Goal: Download file/media

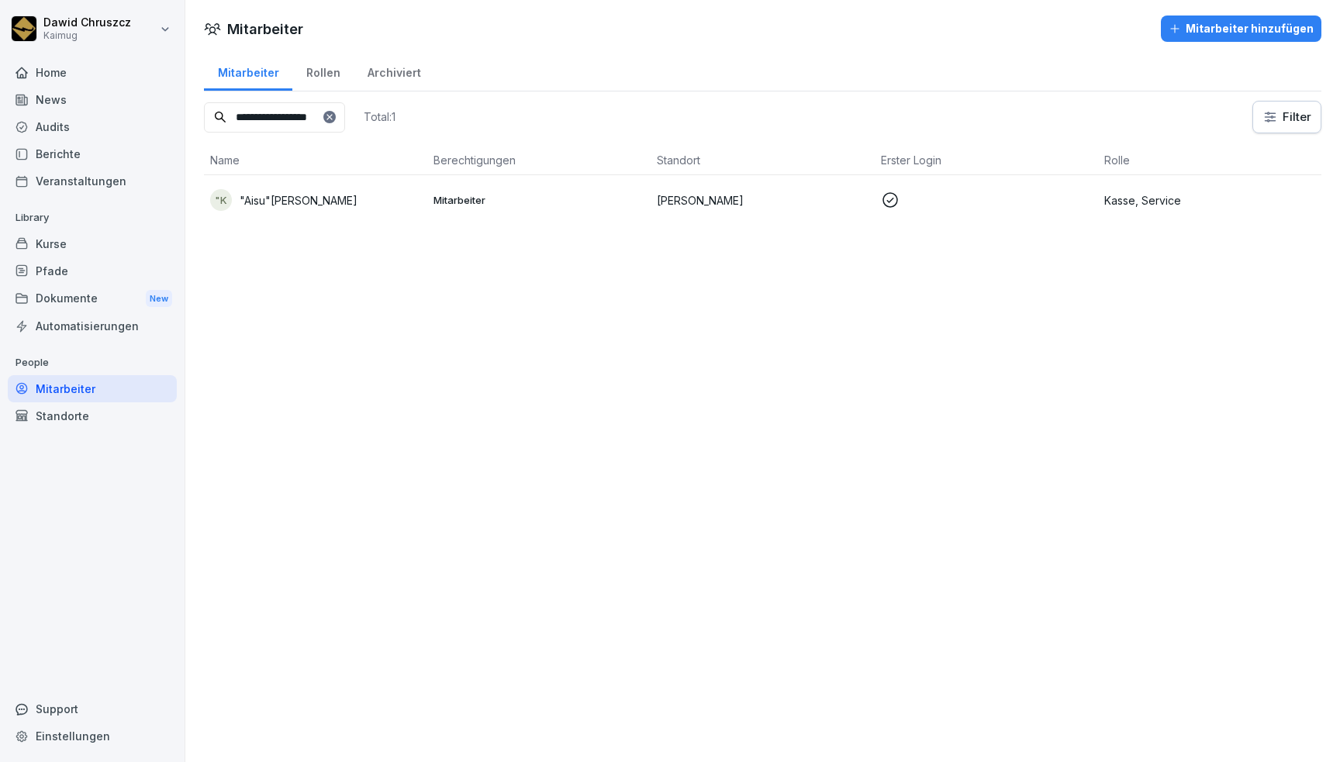
click at [99, 123] on div "Audits" at bounding box center [92, 126] width 169 height 27
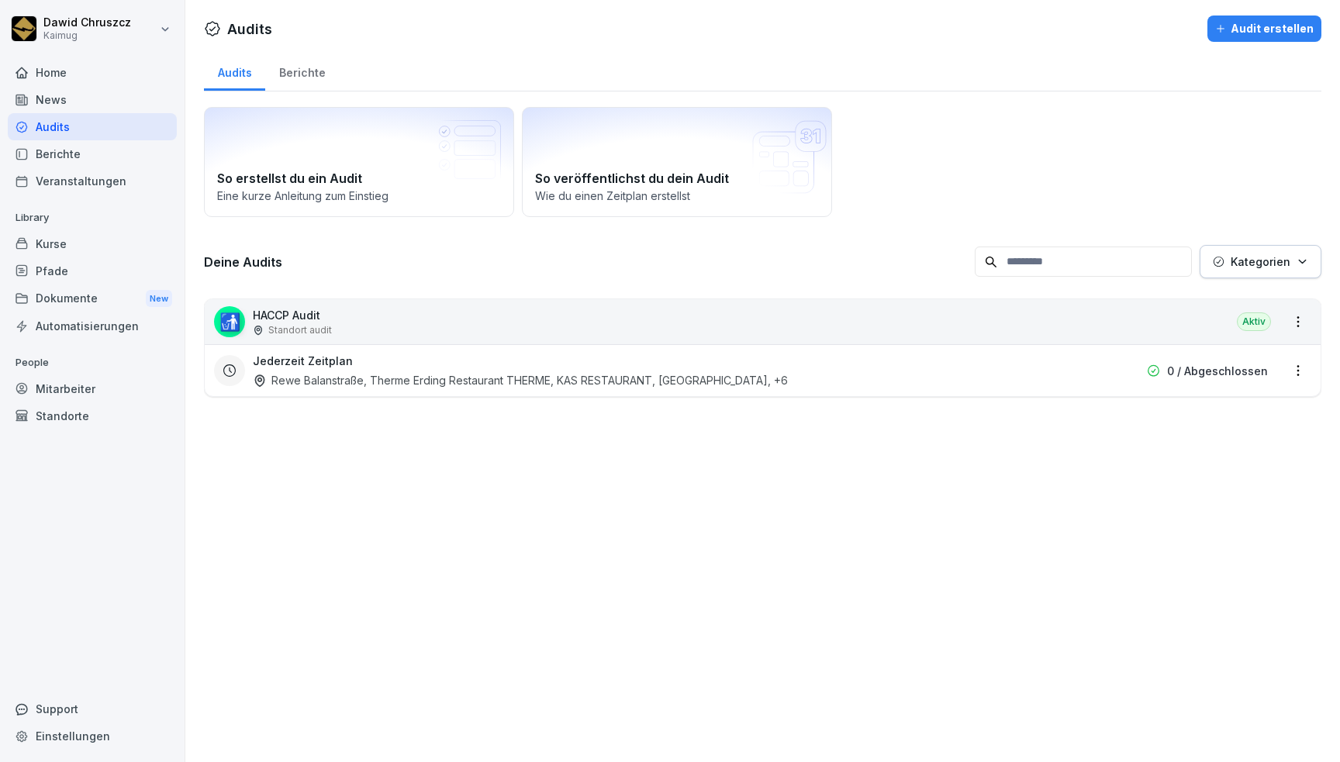
click at [438, 319] on div "🚮 HACCP Audit Standort audit Aktiv" at bounding box center [763, 321] width 1116 height 45
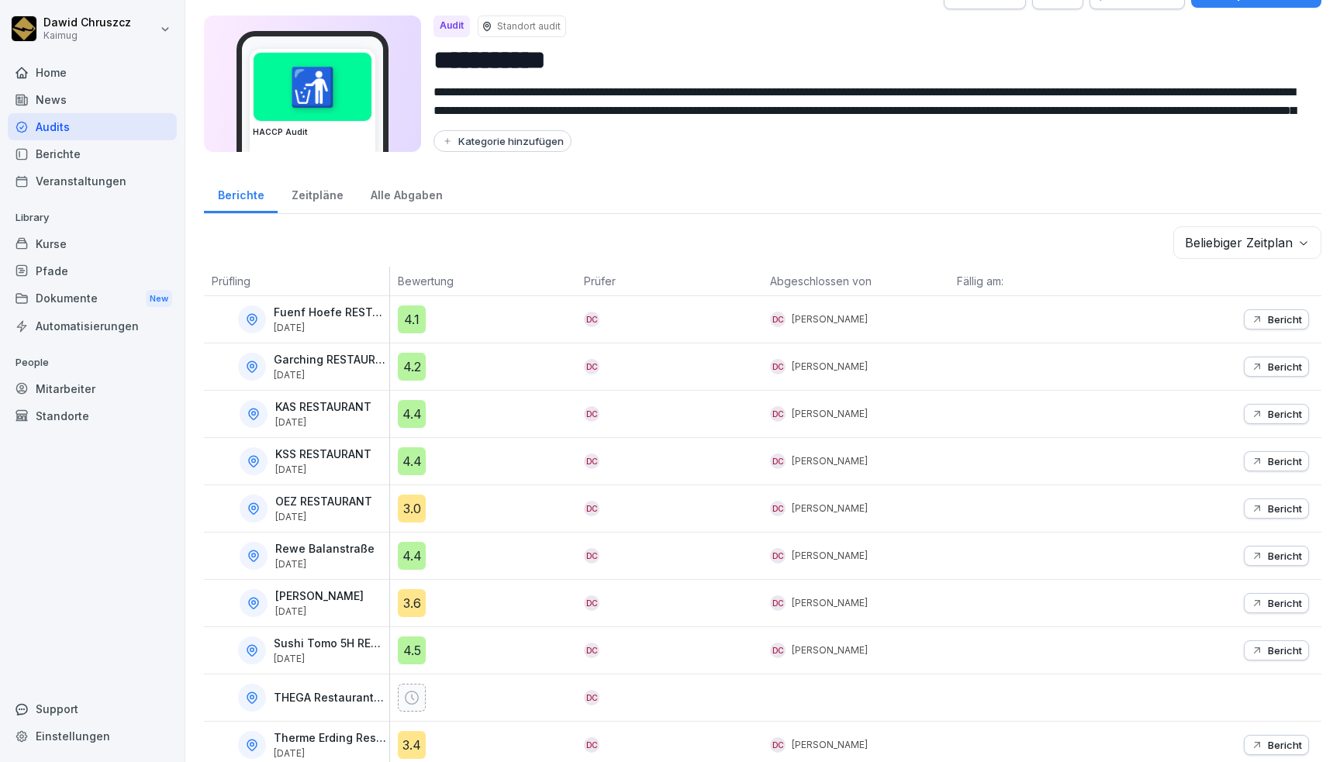
scroll to position [50, 0]
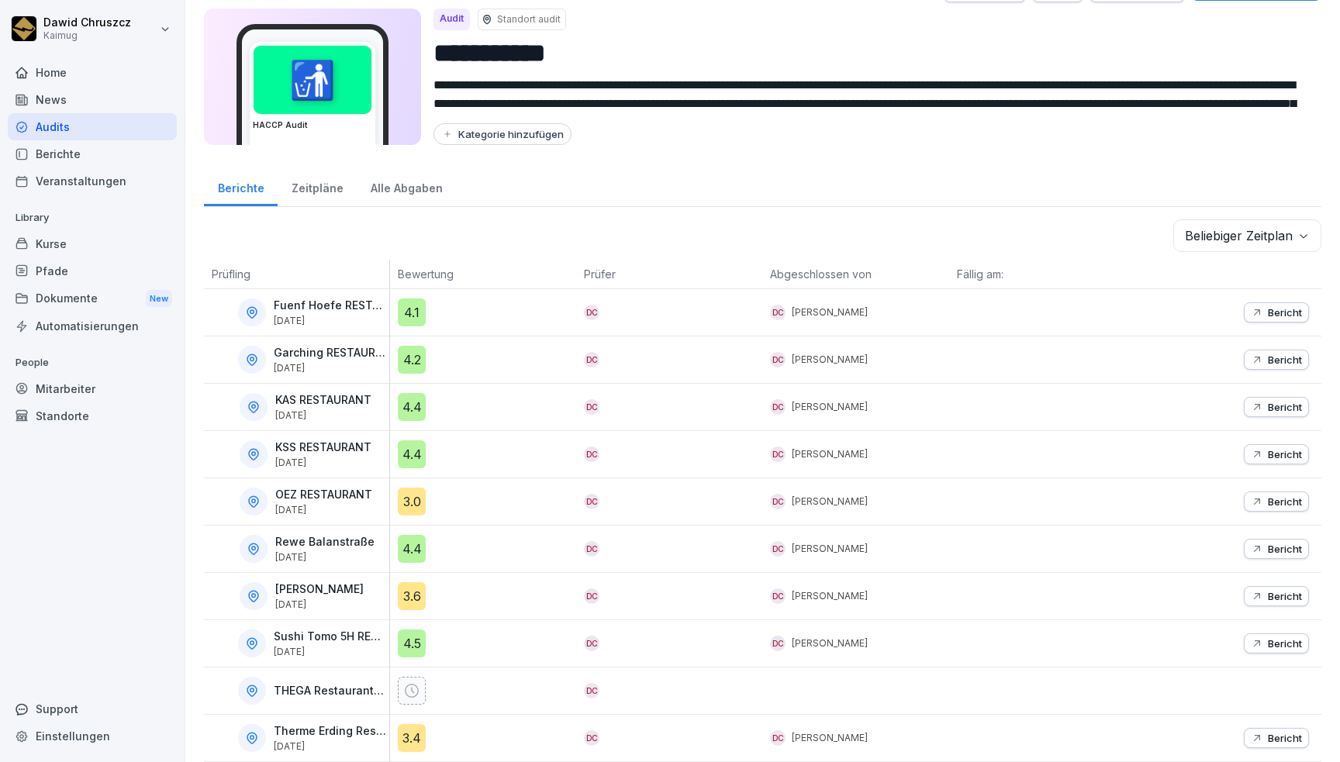
click at [1278, 590] on p "Bericht" at bounding box center [1285, 596] width 34 height 12
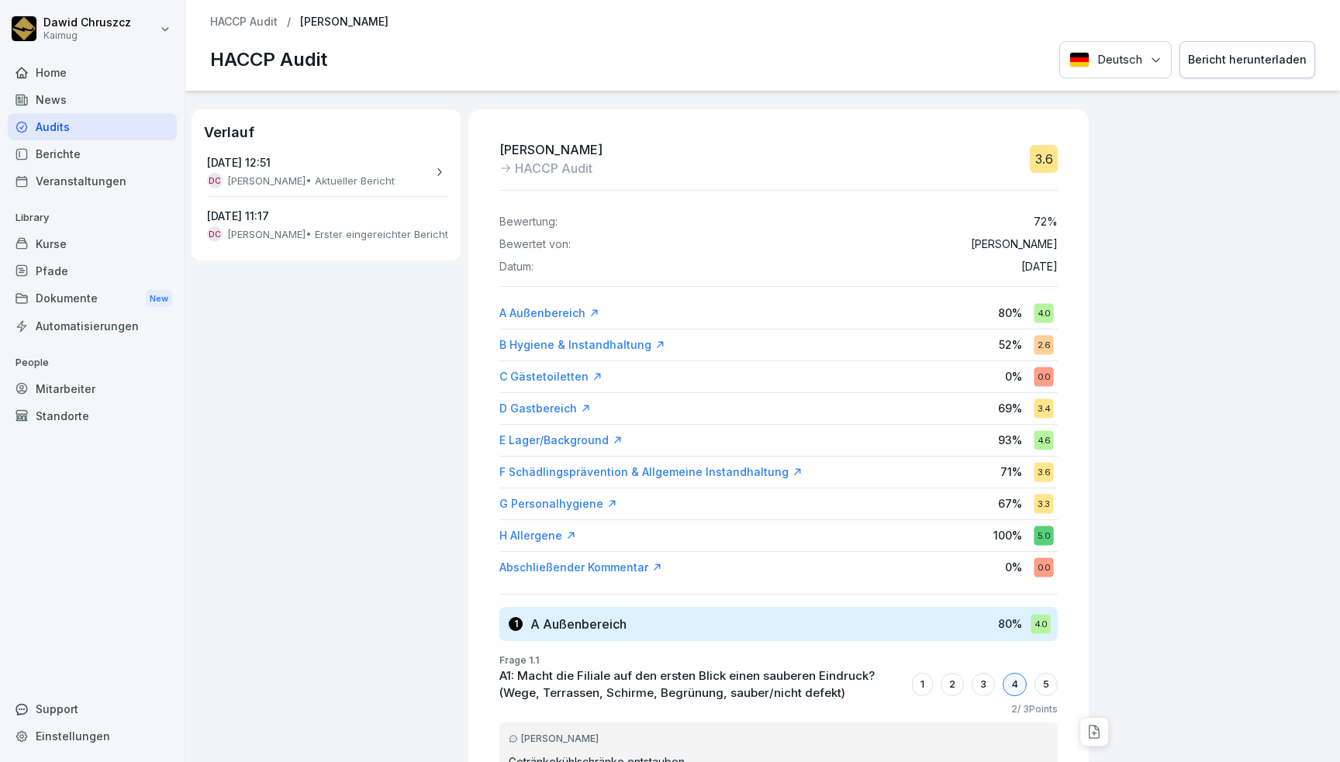
click at [1235, 53] on div "Bericht herunterladen" at bounding box center [1247, 59] width 119 height 17
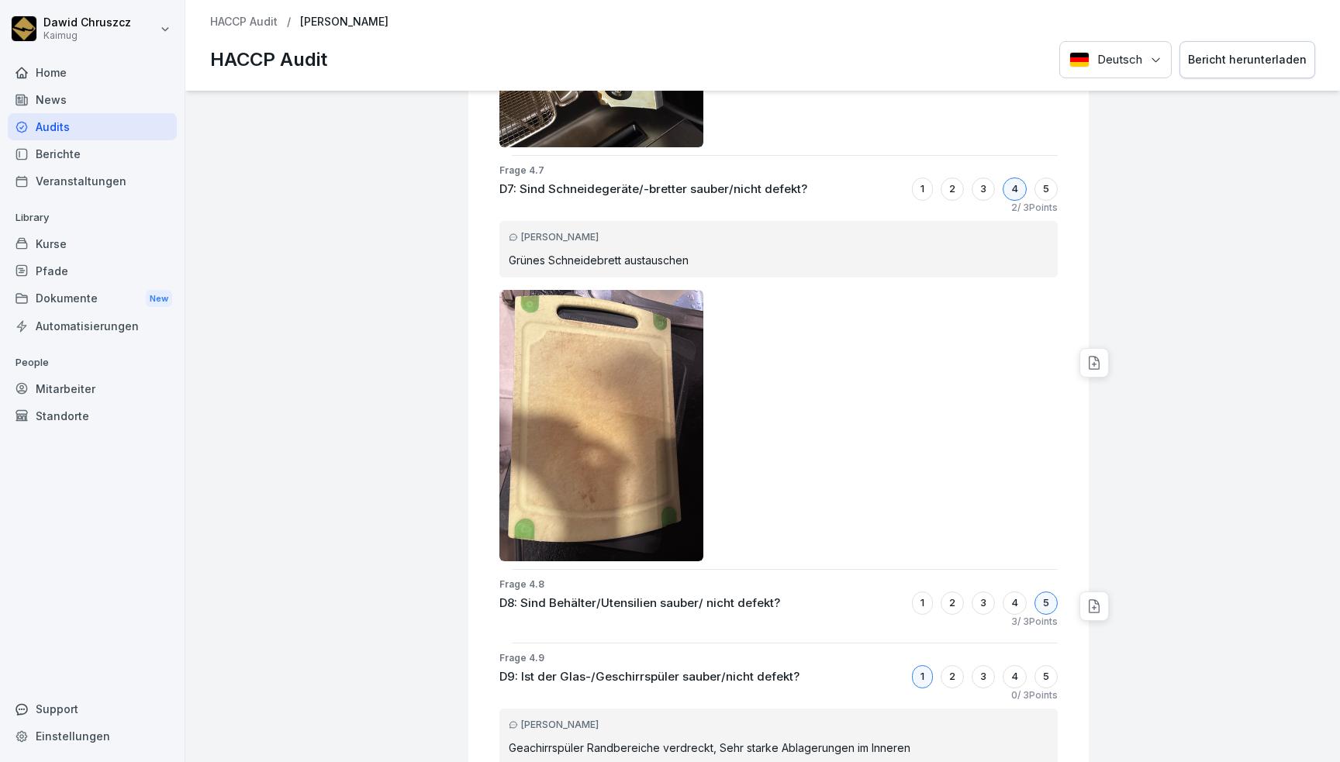
scroll to position [11322, 0]
